Goal: Find specific page/section: Find specific page/section

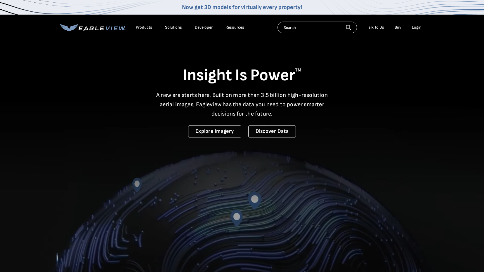
click at [312, 30] on input "text" at bounding box center [317, 28] width 79 height 12
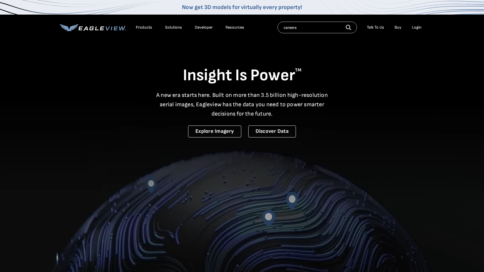
type input "careers"
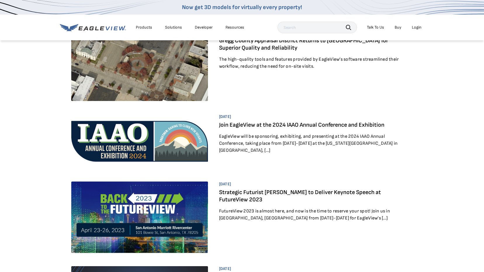
scroll to position [58, 0]
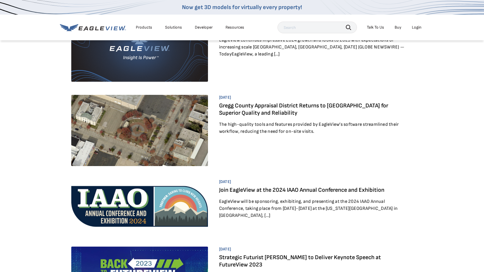
click at [306, 32] on input "text" at bounding box center [317, 28] width 79 height 12
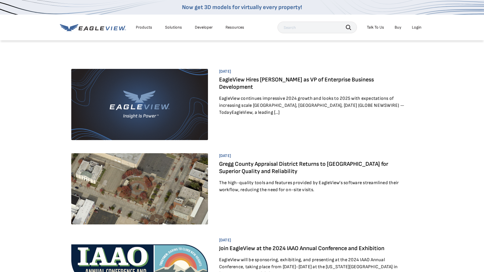
click at [103, 29] on icon at bounding box center [93, 27] width 66 height 7
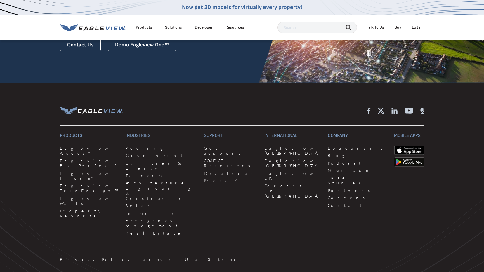
scroll to position [1548, 0]
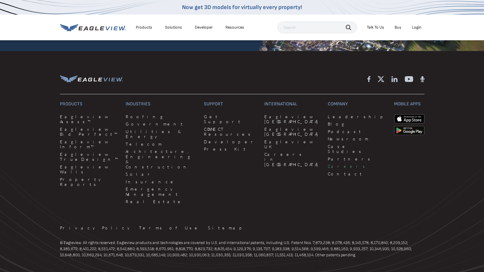
click at [328, 164] on link "Careers" at bounding box center [357, 166] width 59 height 5
